Goal: Information Seeking & Learning: Learn about a topic

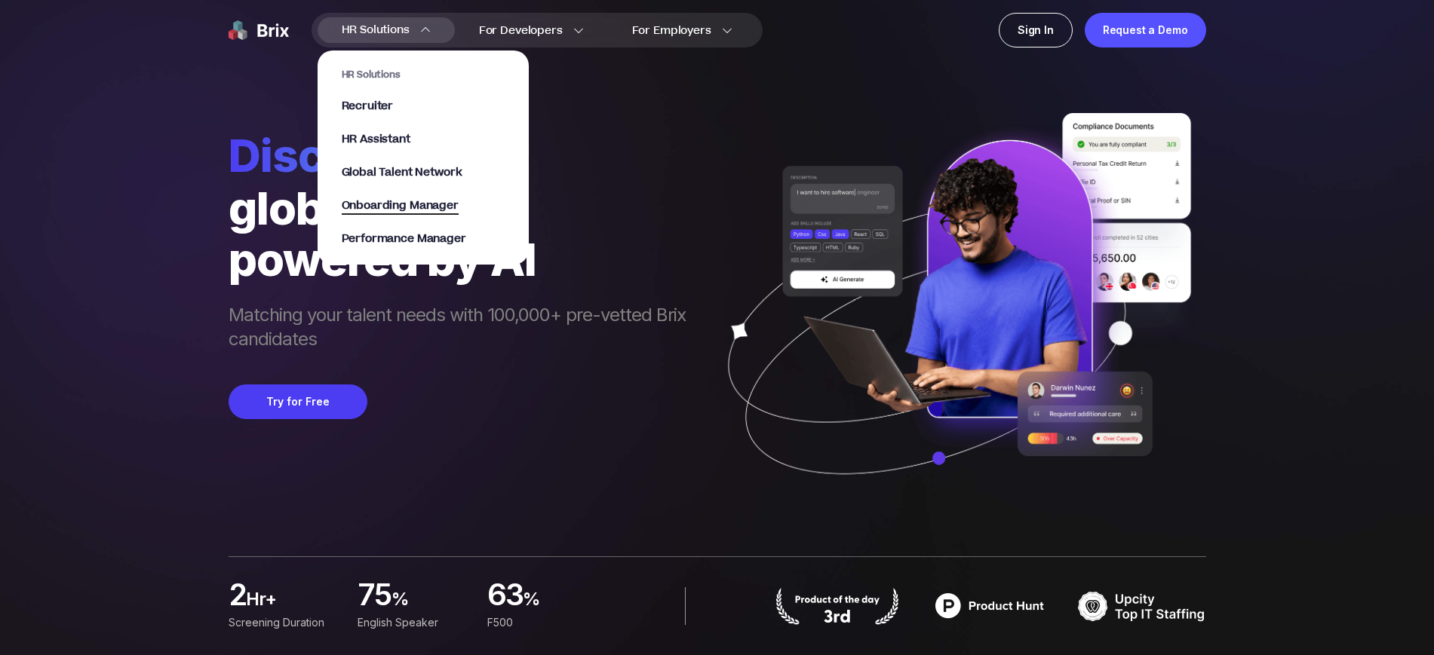
click at [430, 213] on span "Onboarding Manager" at bounding box center [400, 206] width 117 height 17
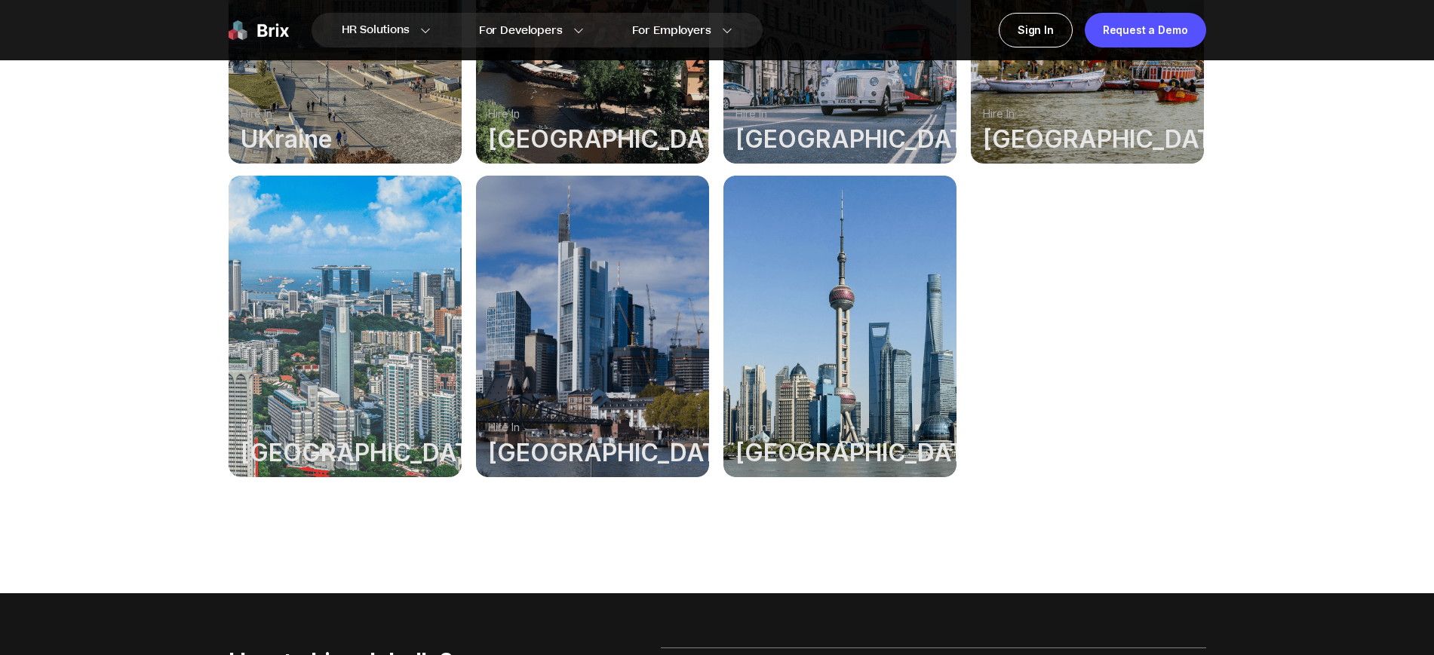
scroll to position [1886, 0]
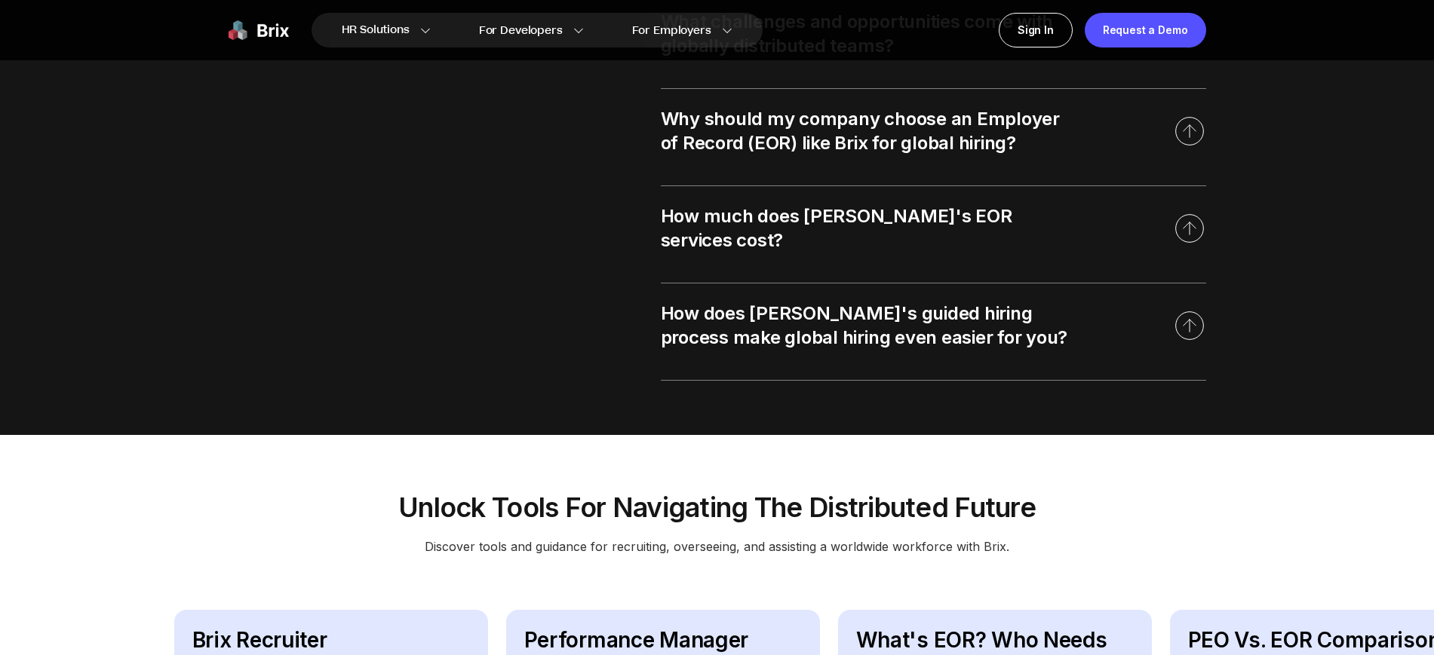
click at [864, 137] on div "Why should my company choose an Employer of Record (EOR) like Brix for global h…" at bounding box center [864, 131] width 407 height 48
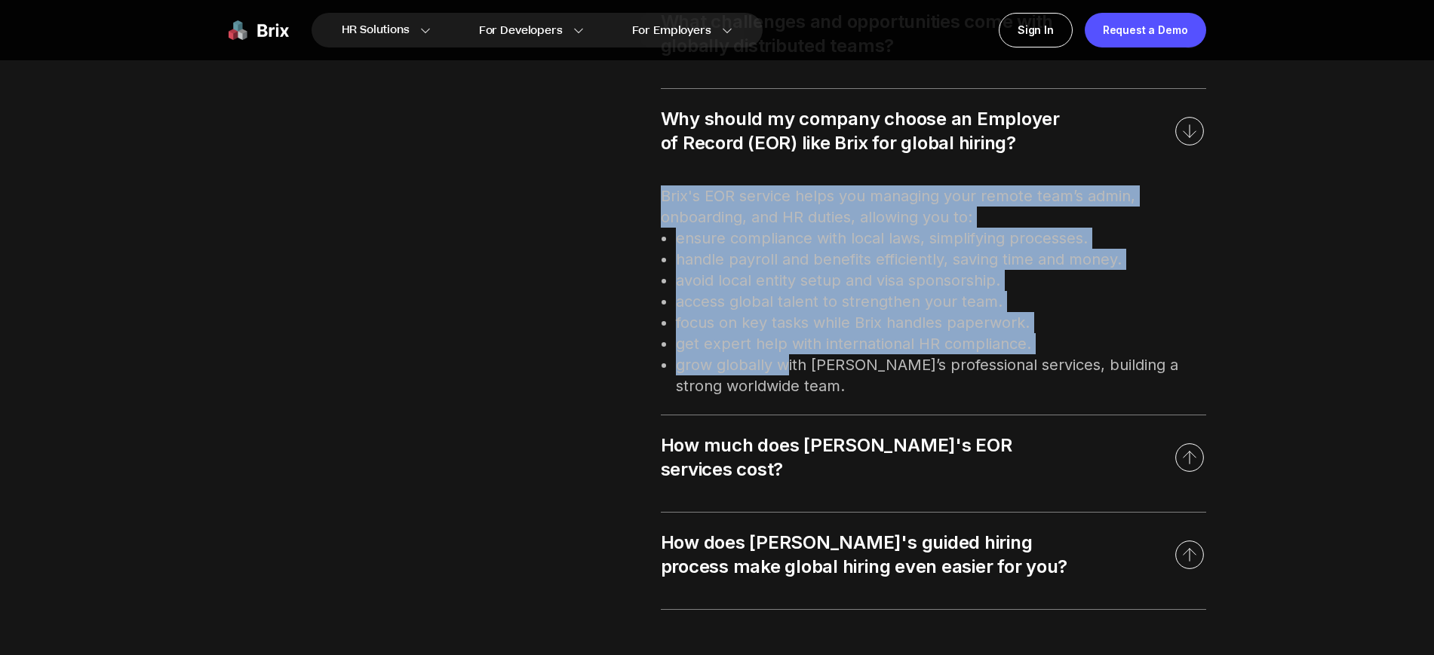
drag, startPoint x: 665, startPoint y: 195, endPoint x: 788, endPoint y: 367, distance: 212.0
click at [788, 367] on div "How to hire globally? Expand your team internationally and manage employee's pa…" at bounding box center [717, 251] width 1086 height 825
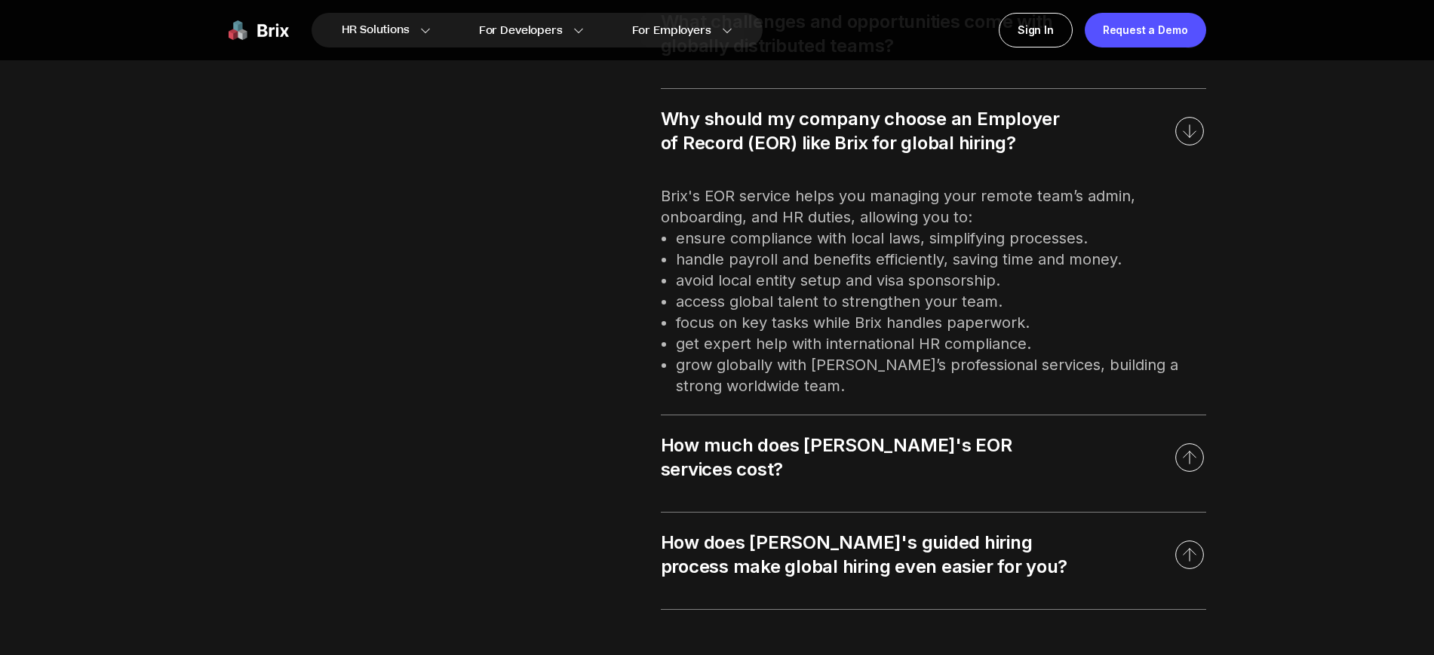
click at [614, 299] on div "How to hire globally? Expand your team internationally and manage employee's pa…" at bounding box center [717, 251] width 1086 height 825
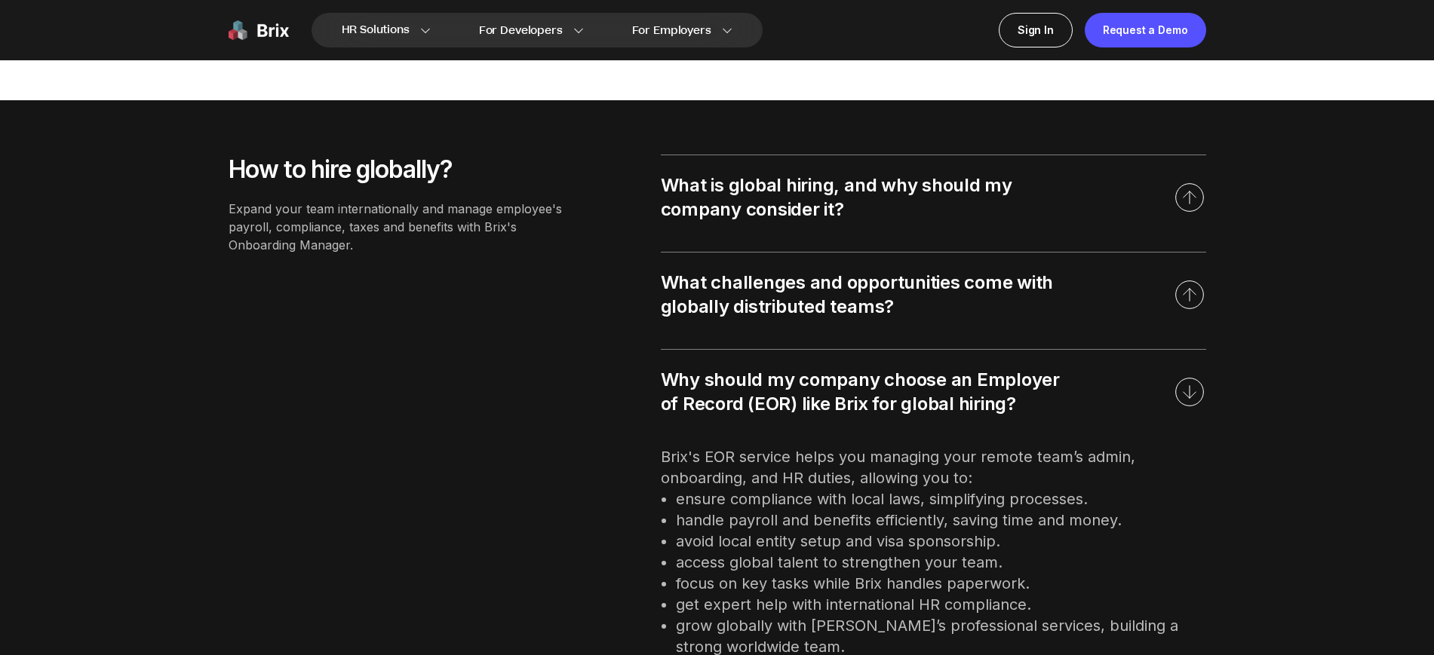
scroll to position [1508, 0]
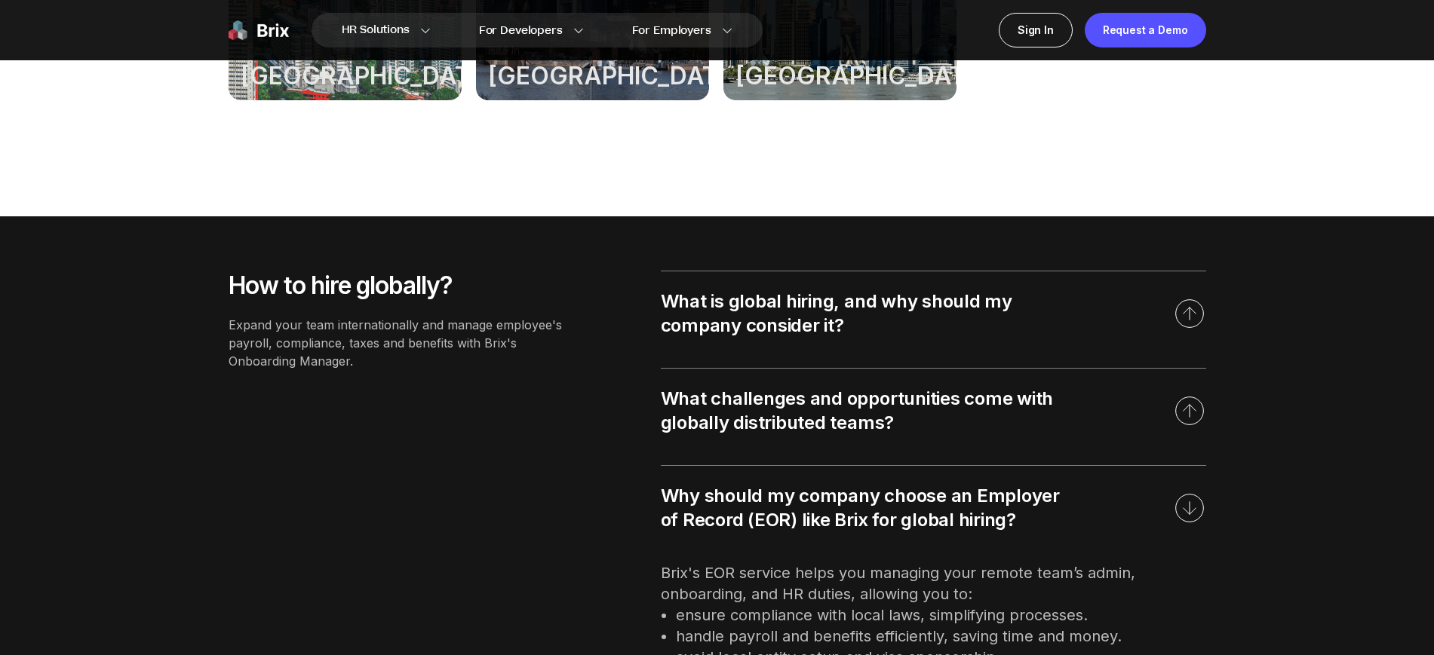
click at [459, 342] on div "Expand your team internationally and manage employee's payroll, compliance, tax…" at bounding box center [400, 343] width 342 height 54
click at [763, 311] on div "What is global hiring, and why should my company consider it?" at bounding box center [864, 314] width 407 height 48
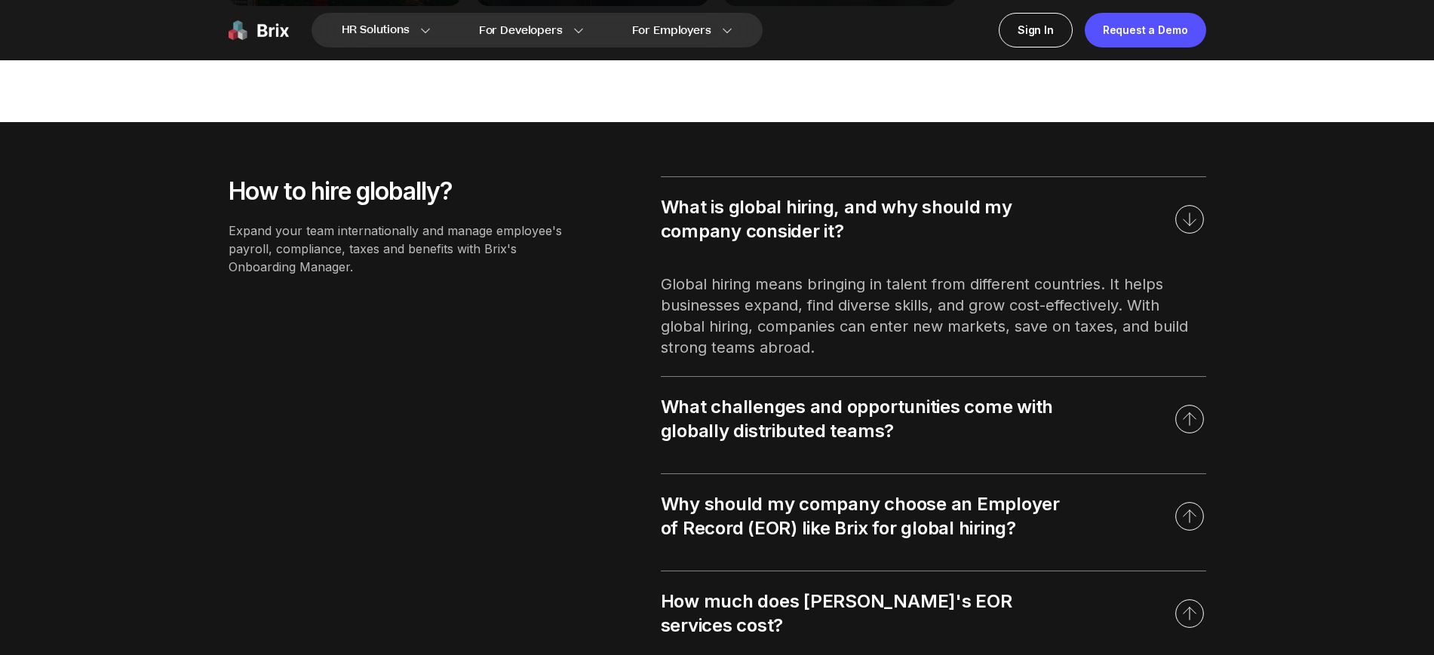
click at [773, 425] on div "What challenges and opportunities come with globally distributed teams?" at bounding box center [864, 419] width 407 height 48
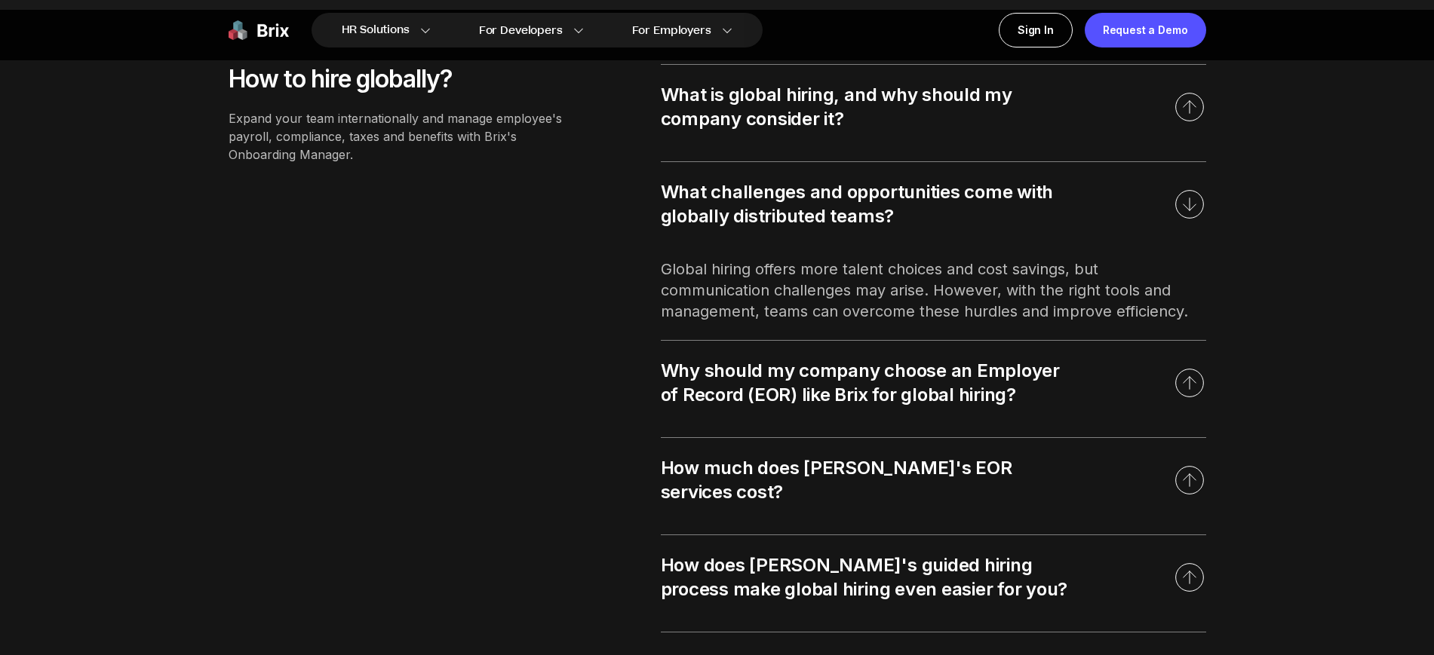
scroll to position [1791, 0]
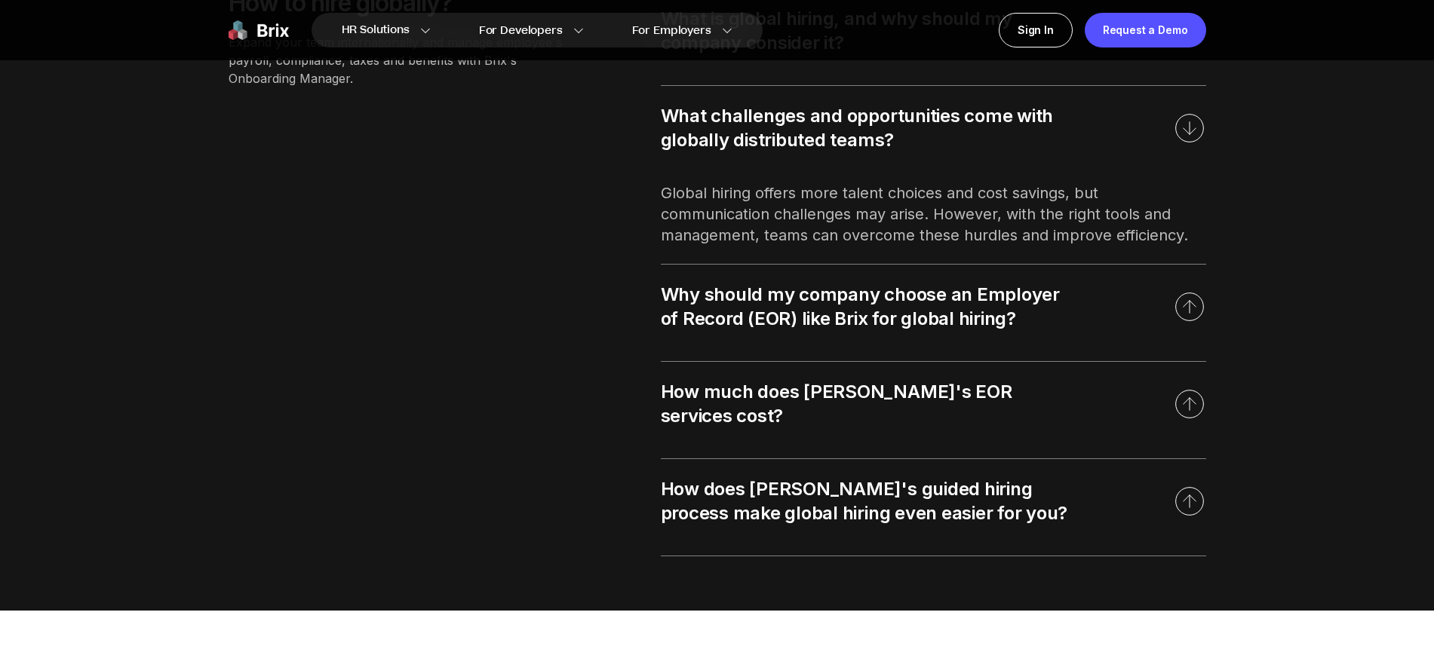
click at [817, 265] on div "Why should my company choose an Employer of Record (EOR) like Brix for global h…" at bounding box center [933, 307] width 545 height 84
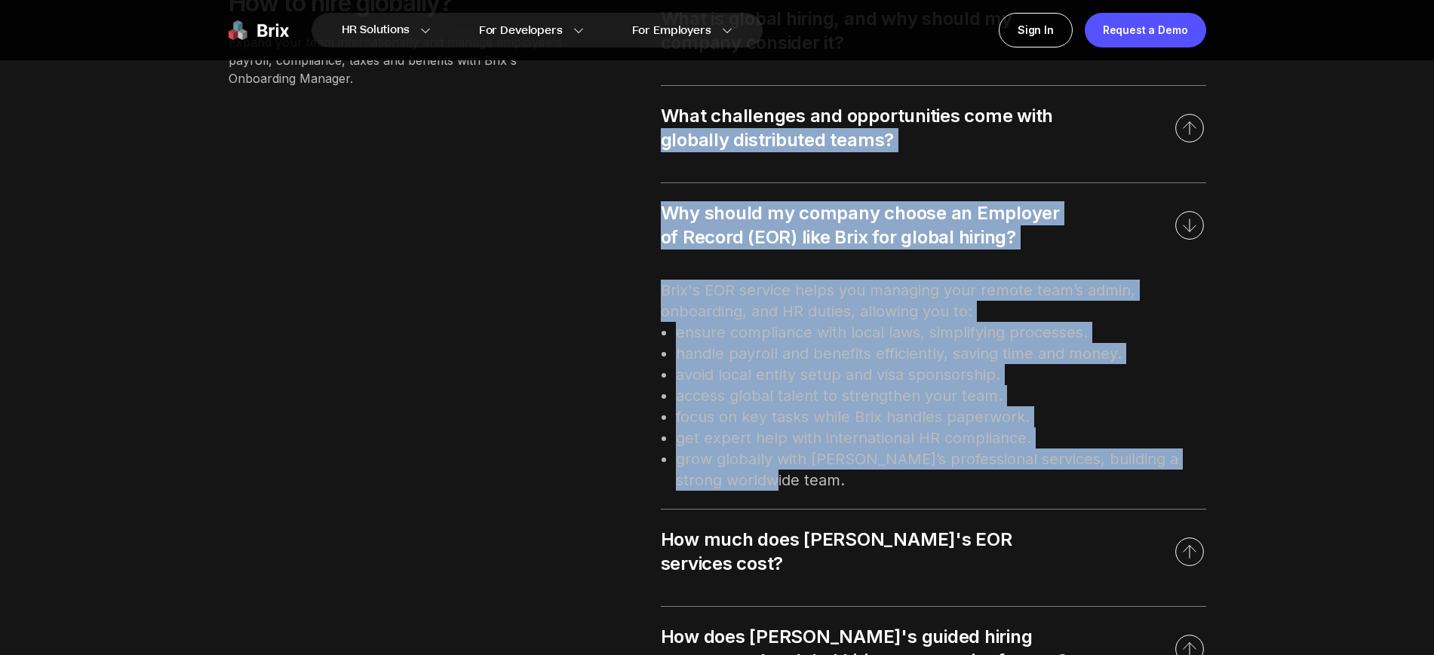
drag, startPoint x: 754, startPoint y: 427, endPoint x: 624, endPoint y: 159, distance: 297.9
click at [624, 159] on div "How to hire globally? Expand your team internationally and manage employee's pa…" at bounding box center [717, 346] width 1086 height 825
click at [696, 359] on li "handle payroll and benefits efficiently, saving time and money." at bounding box center [941, 353] width 530 height 21
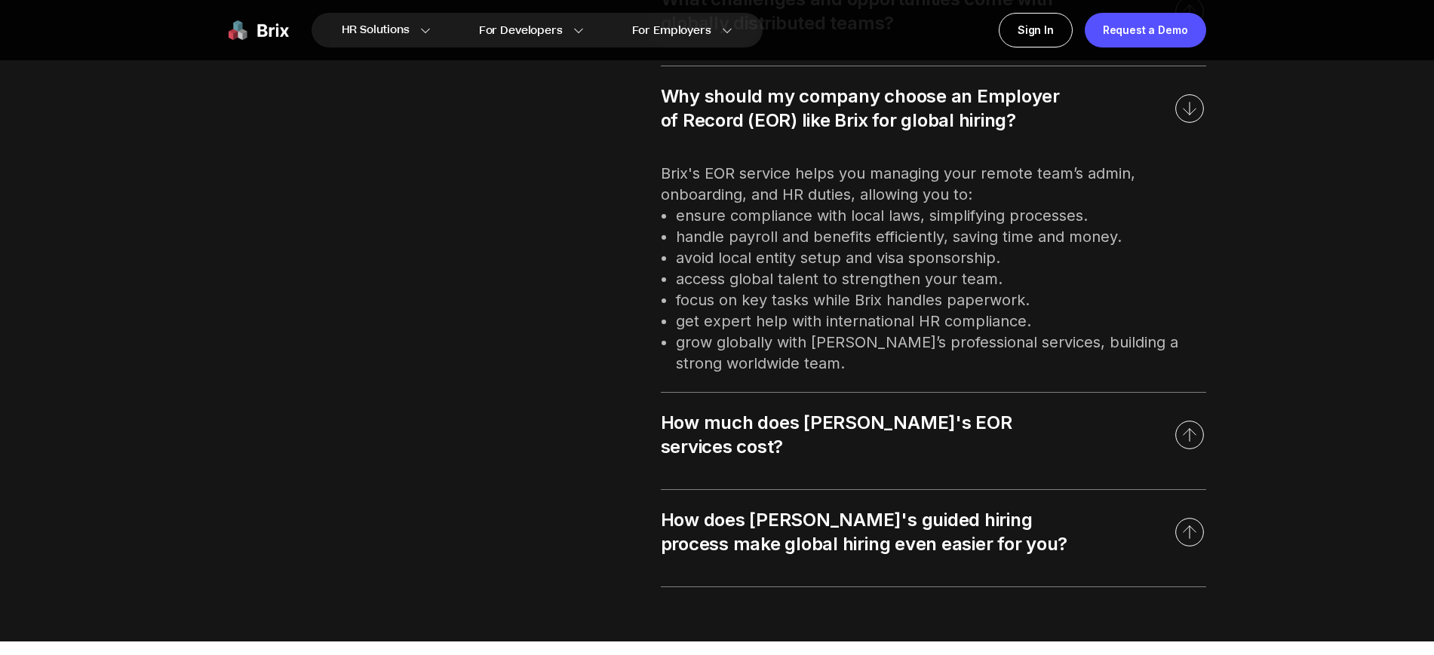
scroll to position [2074, 0]
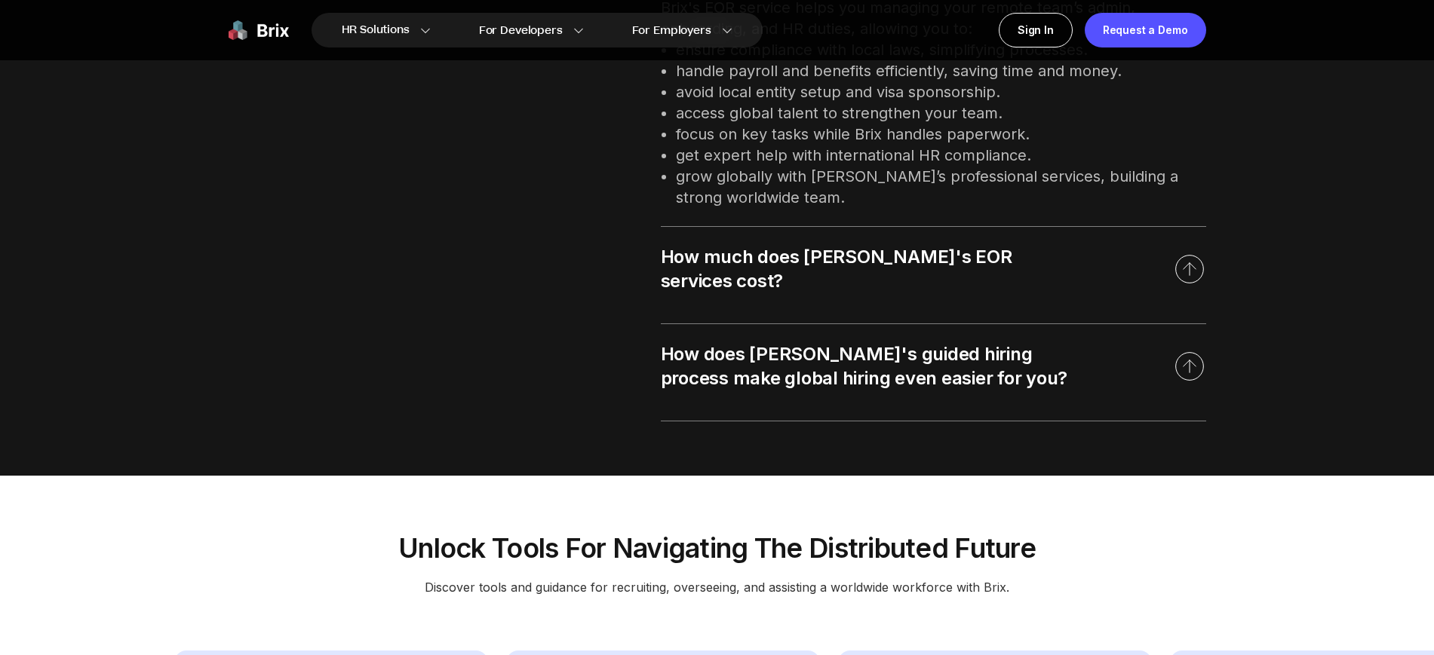
click at [789, 235] on div "How much does [PERSON_NAME]'s EOR services cost?" at bounding box center [933, 269] width 545 height 84
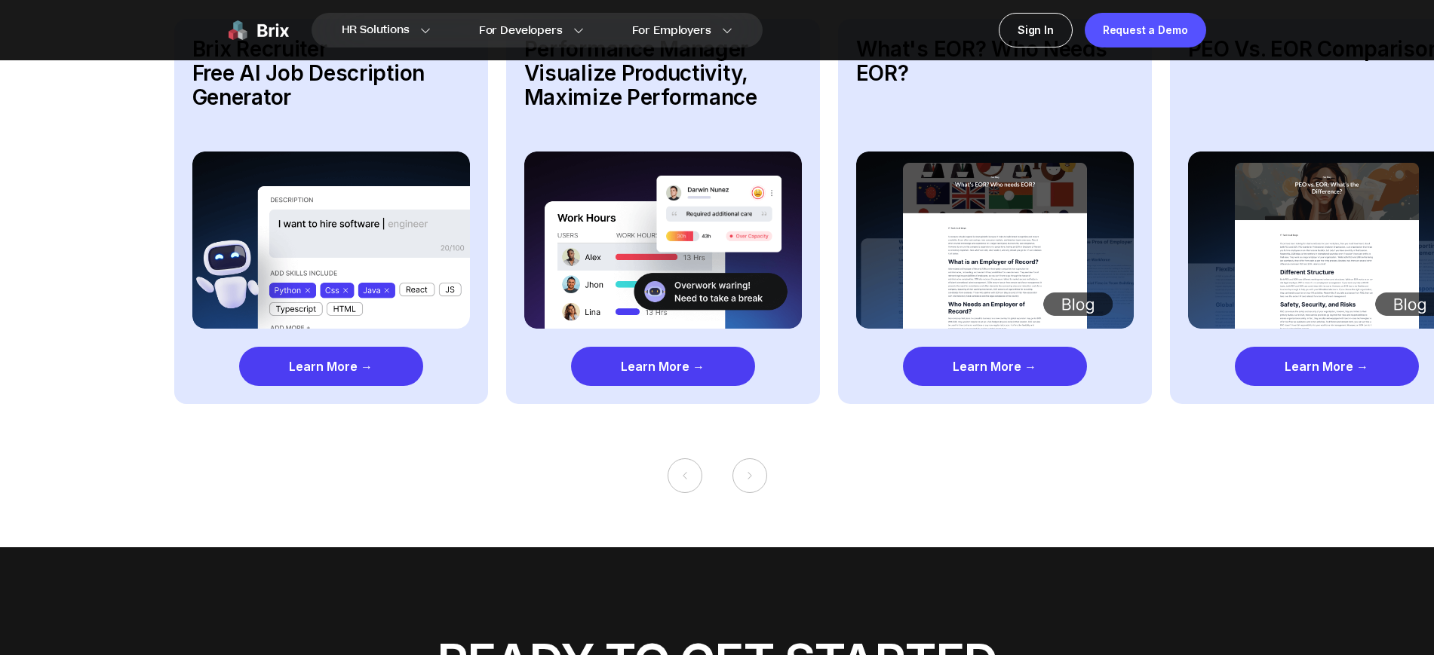
scroll to position [2502, 0]
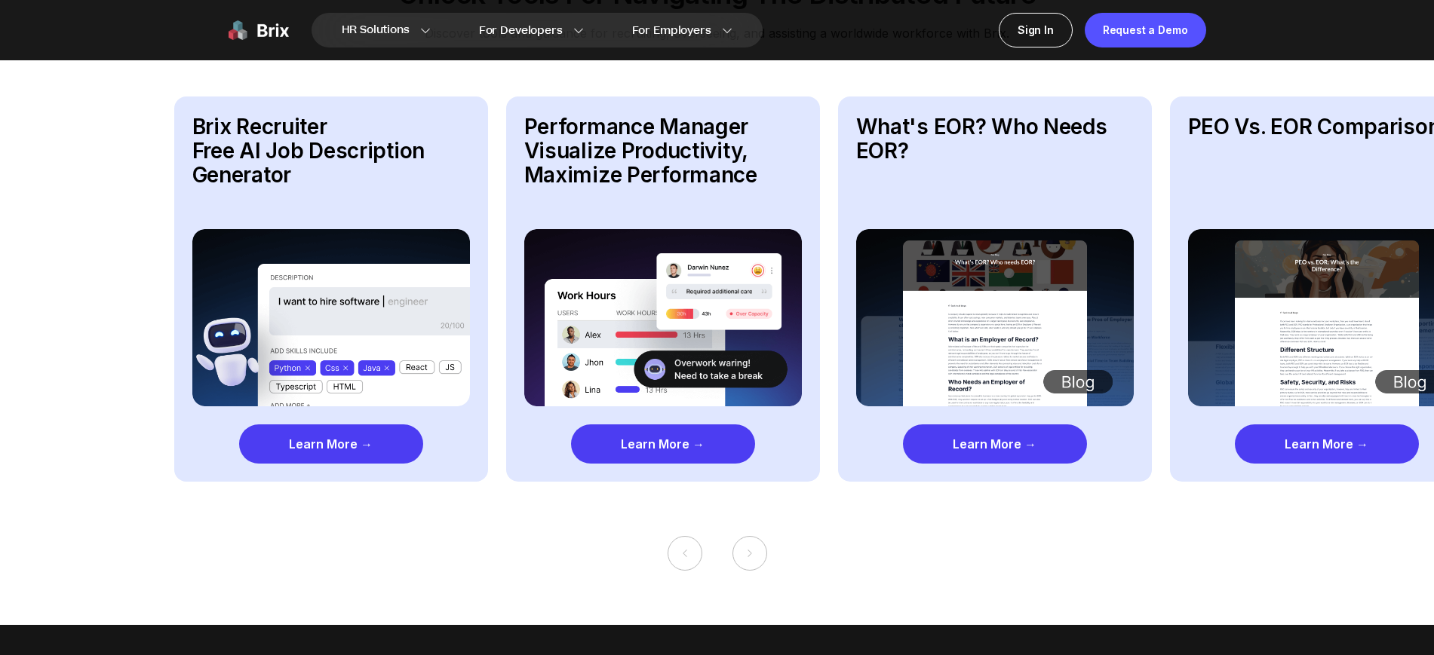
click at [309, 147] on p "brix recruiter Free AI Job Description Generator" at bounding box center [331, 151] width 278 height 72
click at [370, 437] on div "Learn More →" at bounding box center [331, 444] width 184 height 39
click at [698, 428] on div "Learn More →" at bounding box center [663, 444] width 184 height 39
click at [1039, 440] on div "Learn More →" at bounding box center [995, 444] width 184 height 39
click at [1300, 433] on div "Learn More →" at bounding box center [1327, 444] width 184 height 39
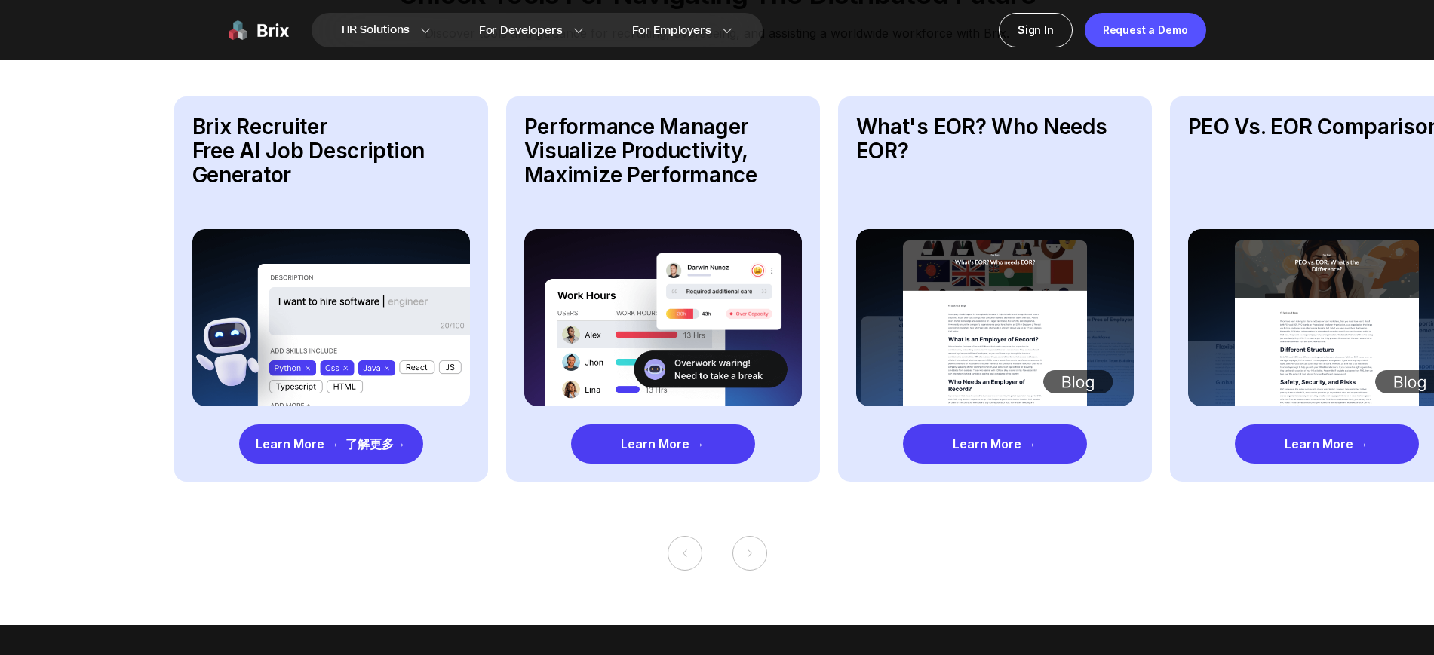
click at [655, 290] on img at bounding box center [663, 317] width 278 height 177
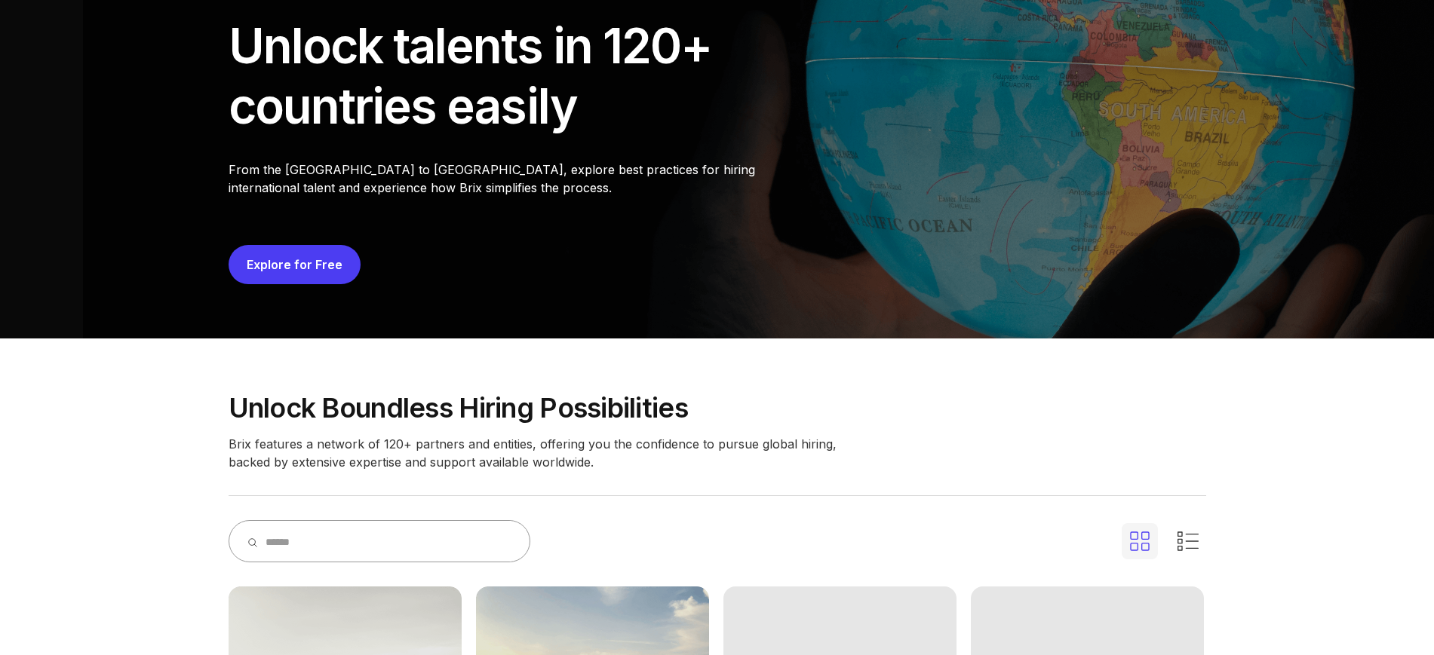
scroll to position [0, 0]
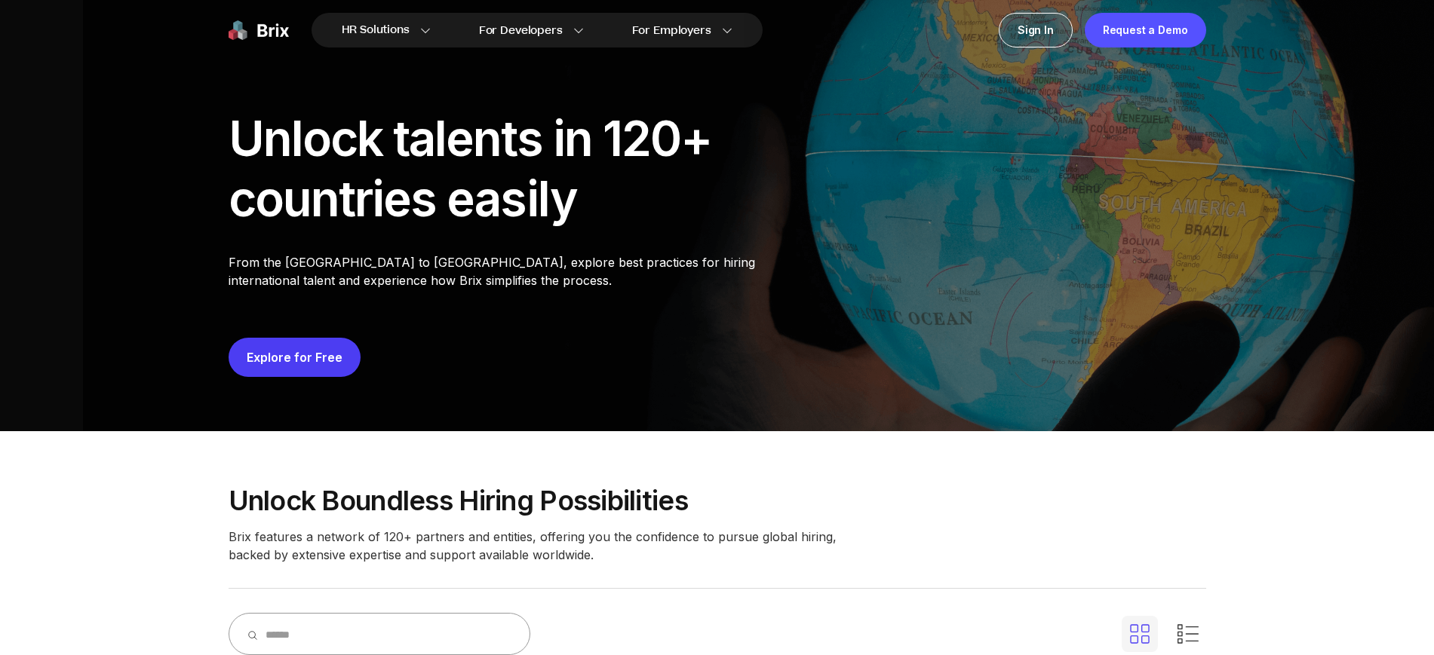
click at [255, 360] on link "Explore for Free" at bounding box center [295, 357] width 96 height 15
click at [266, 351] on link "Explore for Free" at bounding box center [295, 357] width 96 height 15
